Goal: Check status: Check status

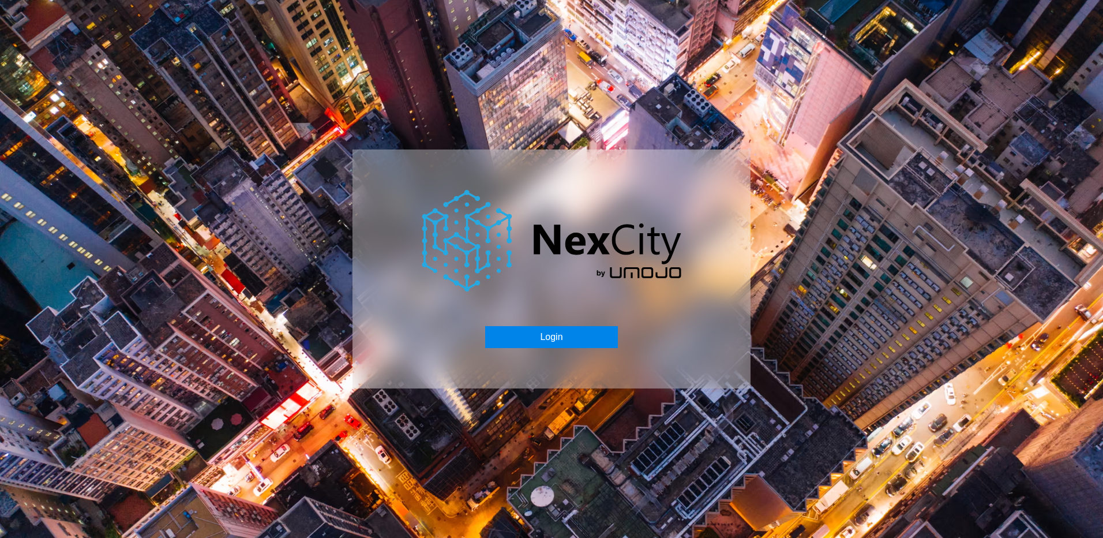
click at [546, 334] on button "Login" at bounding box center [551, 337] width 132 height 22
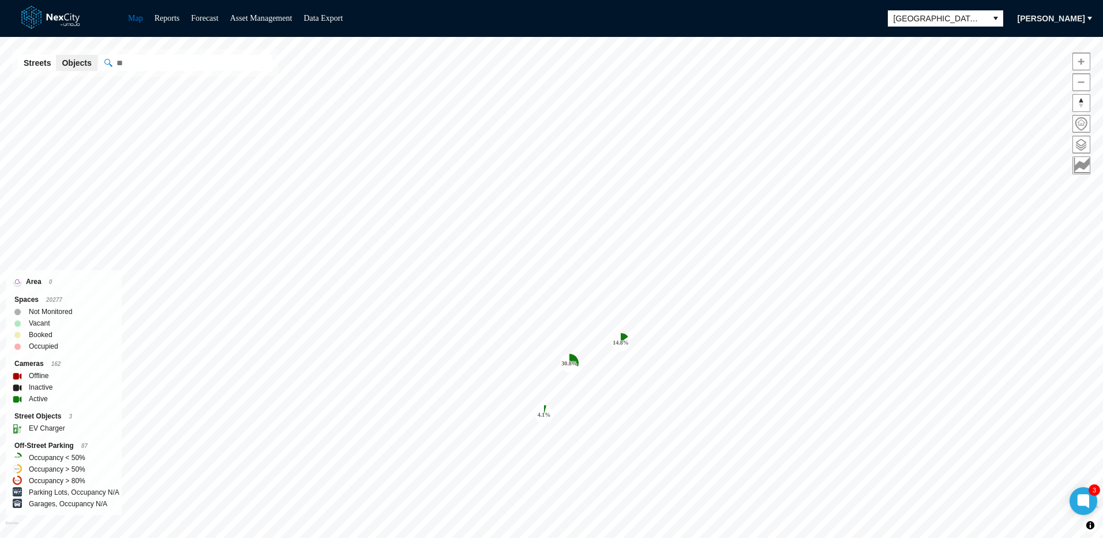
click at [466, 17] on div "Map Reports Forecast Asset Management Data Export [GEOGRAPHIC_DATA][PERSON_NAME]" at bounding box center [551, 18] width 1103 height 37
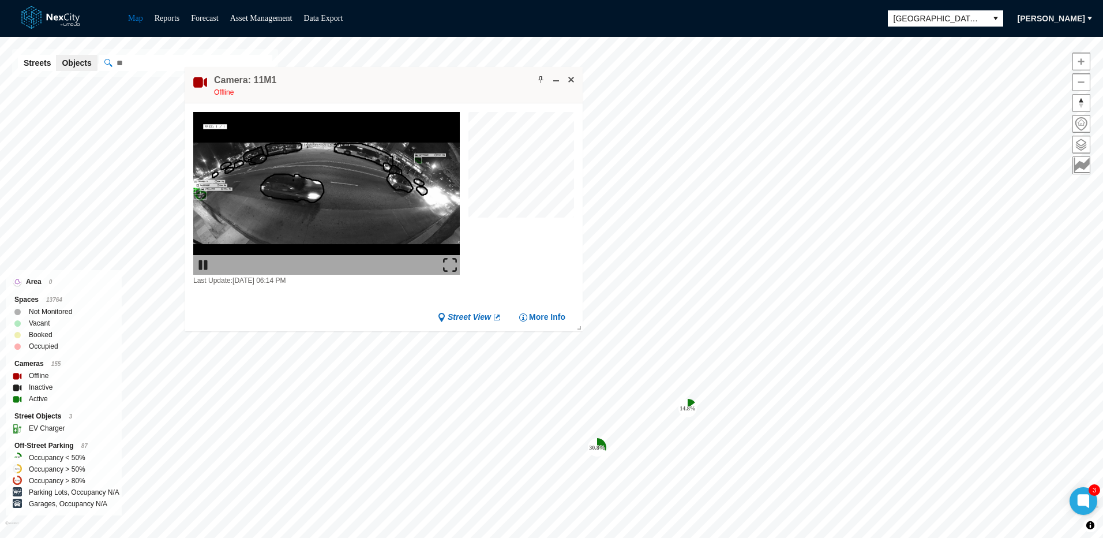
drag, startPoint x: 729, startPoint y: 123, endPoint x: 413, endPoint y: 80, distance: 318.6
click at [413, 80] on div "Camera: 11M1 Offline" at bounding box center [384, 85] width 398 height 36
click at [571, 79] on span at bounding box center [571, 79] width 9 height 9
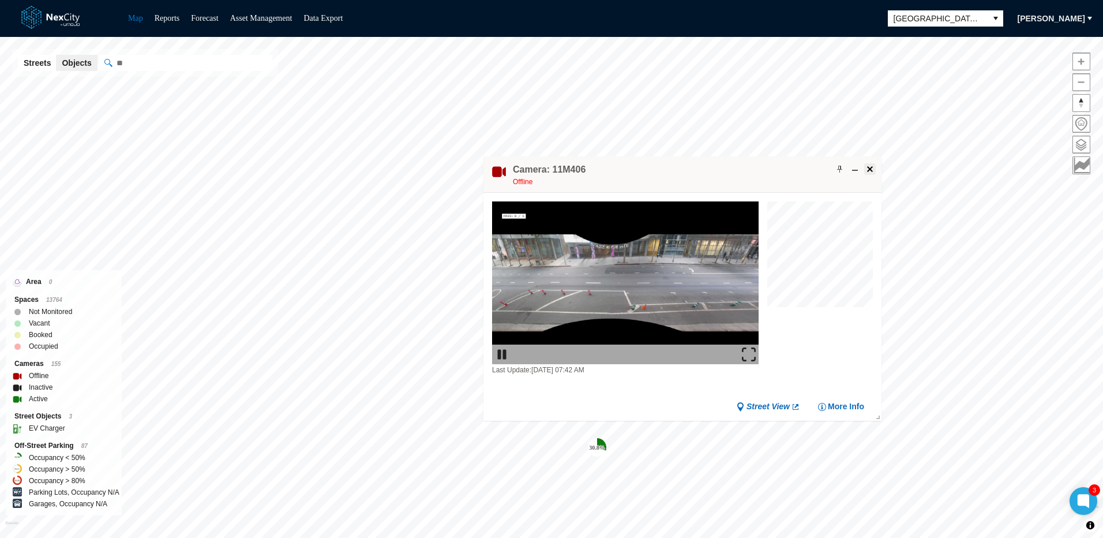
click at [872, 170] on span at bounding box center [870, 168] width 9 height 9
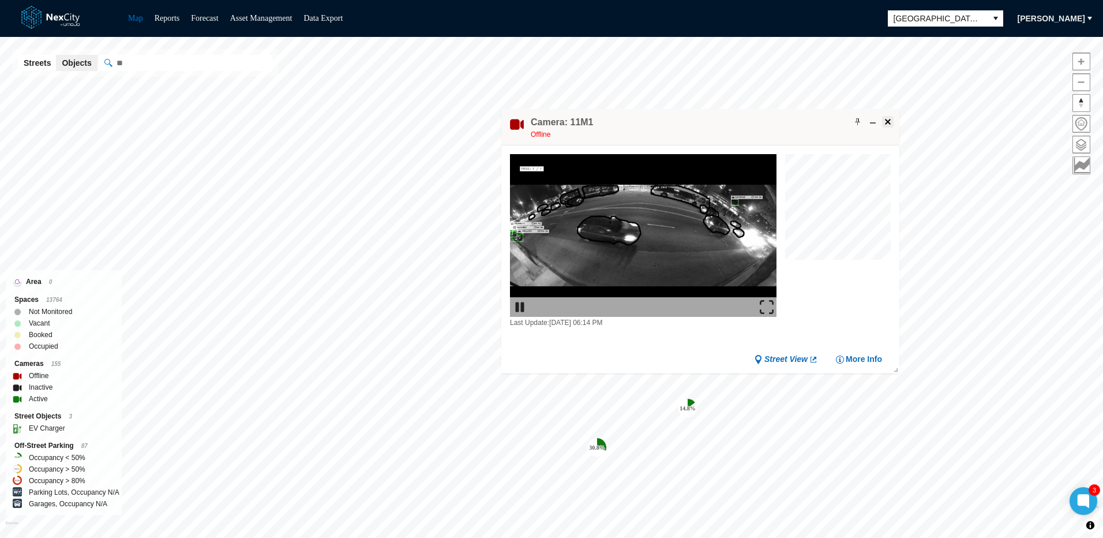
click at [889, 121] on span at bounding box center [888, 121] width 9 height 9
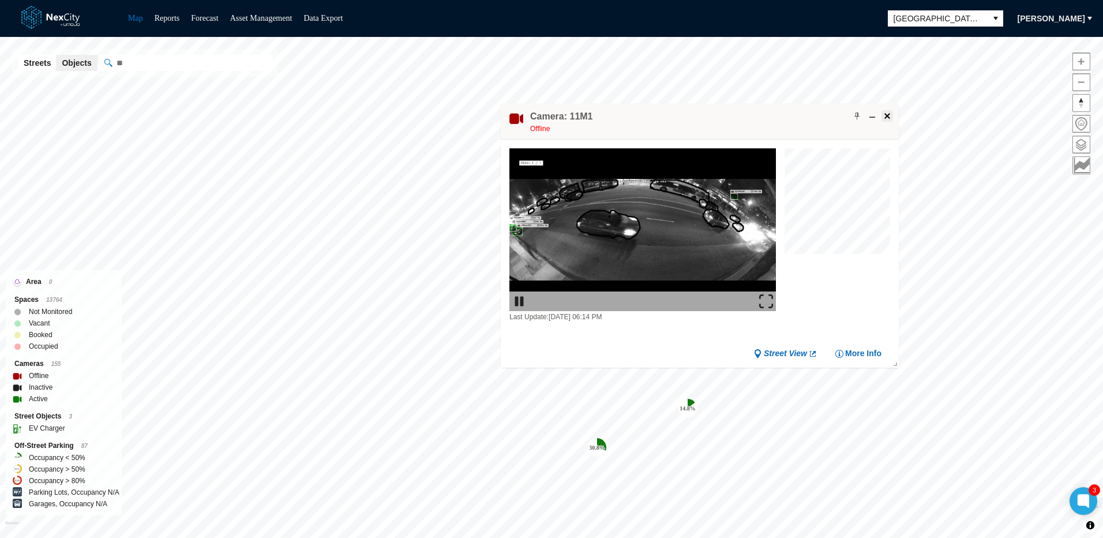
click at [888, 116] on span at bounding box center [887, 115] width 9 height 9
